Goal: Task Accomplishment & Management: Manage account settings

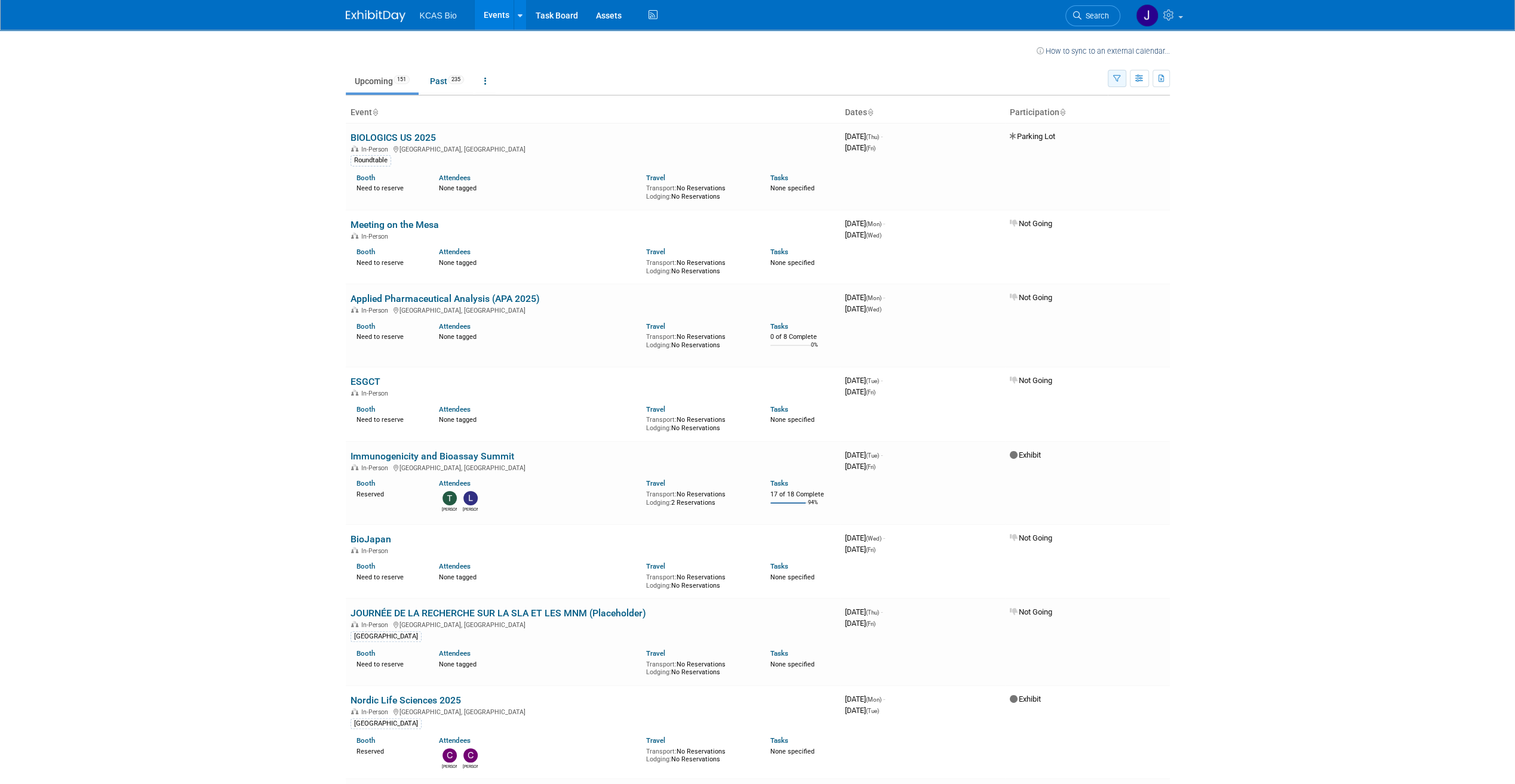
click at [747, 81] on icon "button" at bounding box center [1117, 79] width 8 height 8
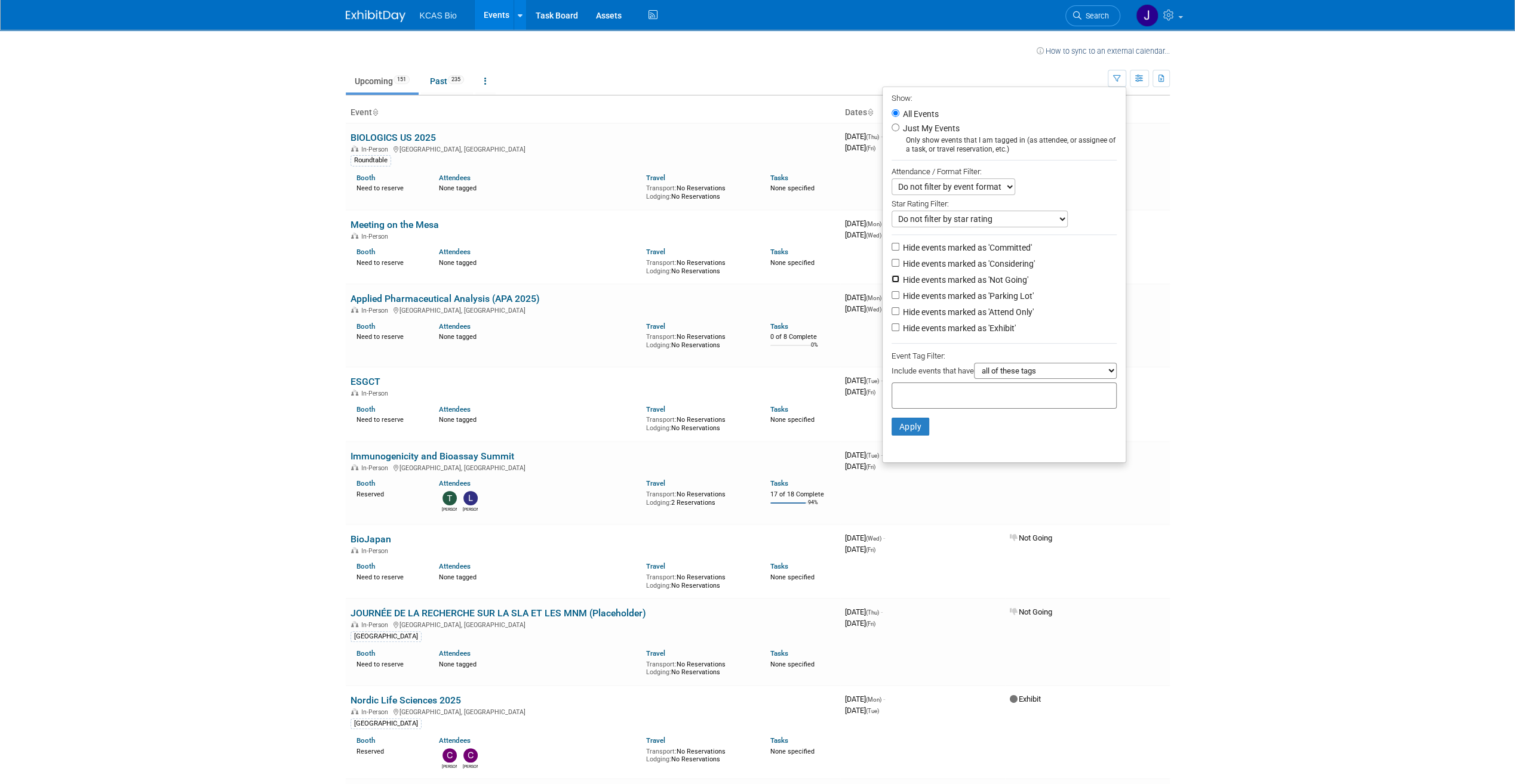
click at [747, 277] on input "Hide events marked as 'Not Going'" at bounding box center [895, 279] width 8 height 8
checkbox input "true"
click at [747, 367] on button "Apply" at bounding box center [911, 426] width 38 height 18
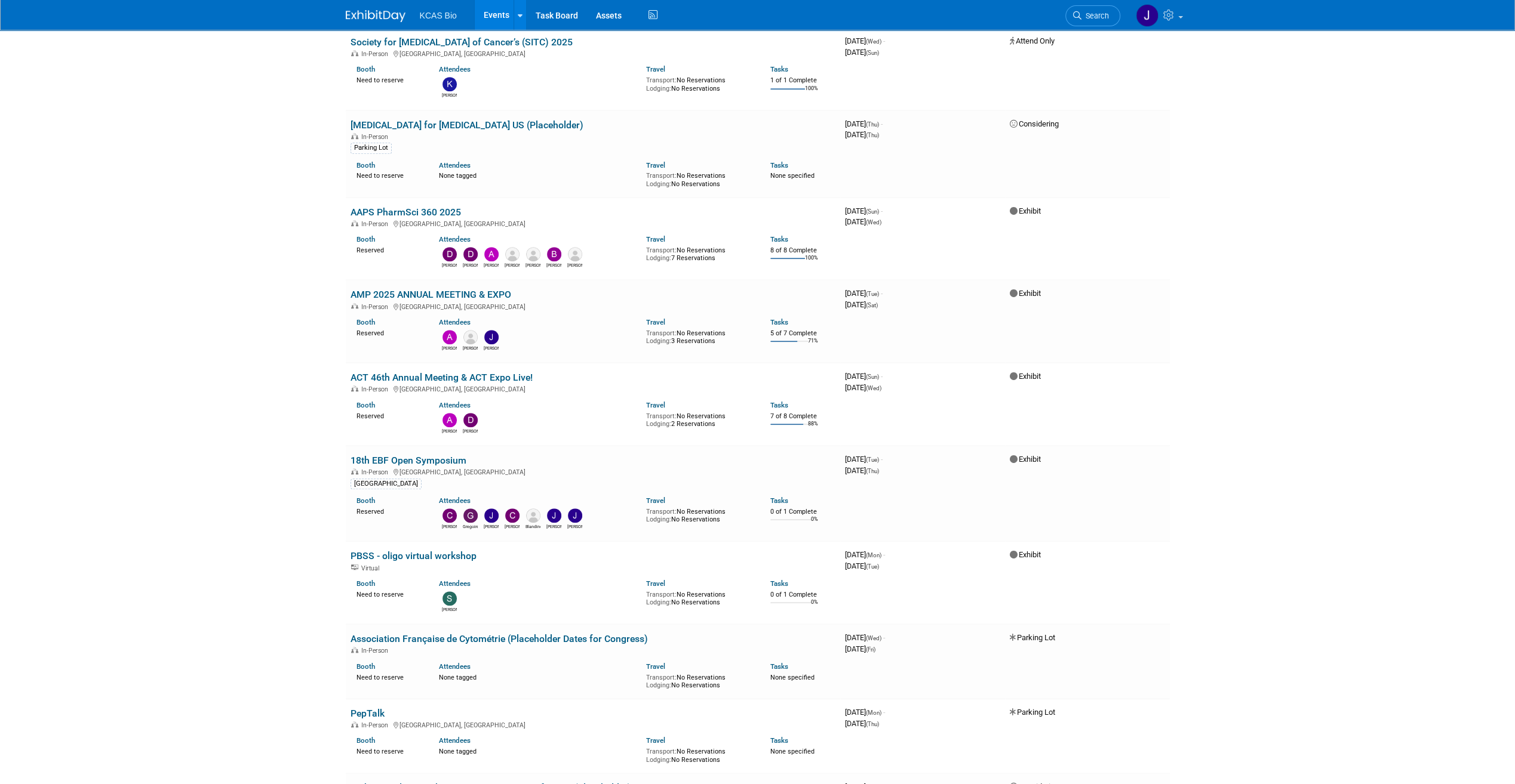
scroll to position [895, 0]
